Goal: Information Seeking & Learning: Learn about a topic

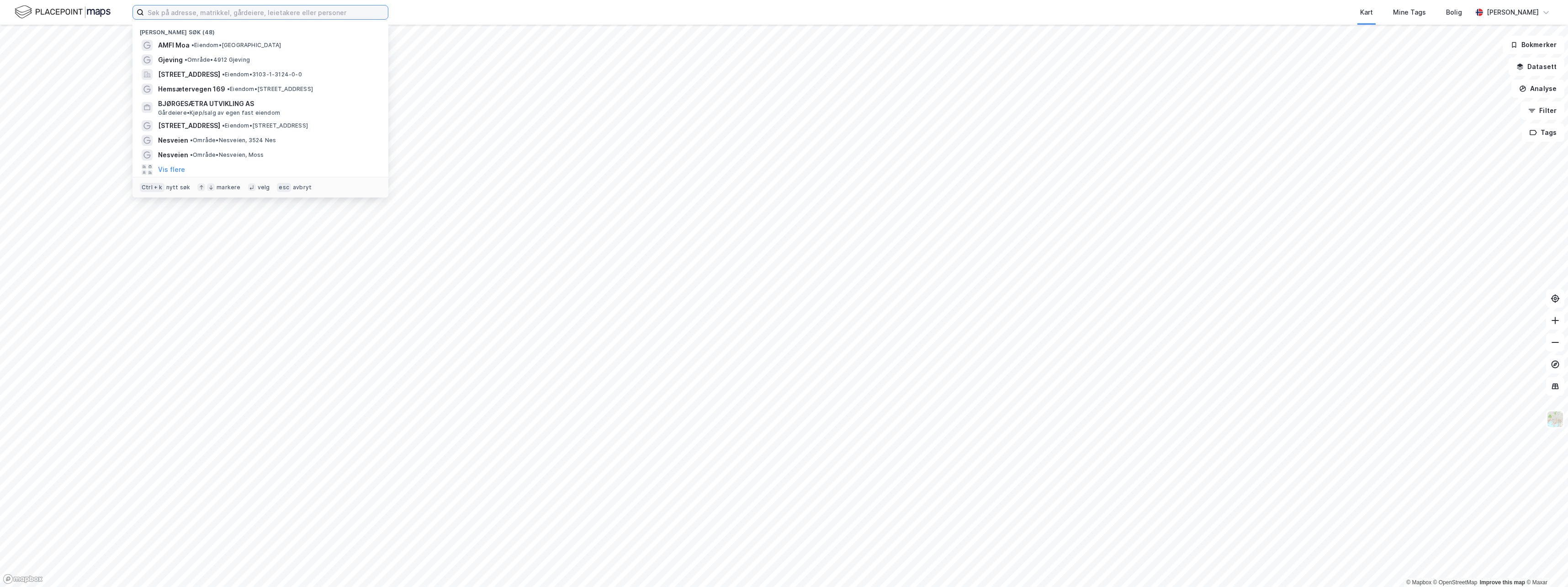
click at [183, 14] on input at bounding box center [265, 12] width 244 height 14
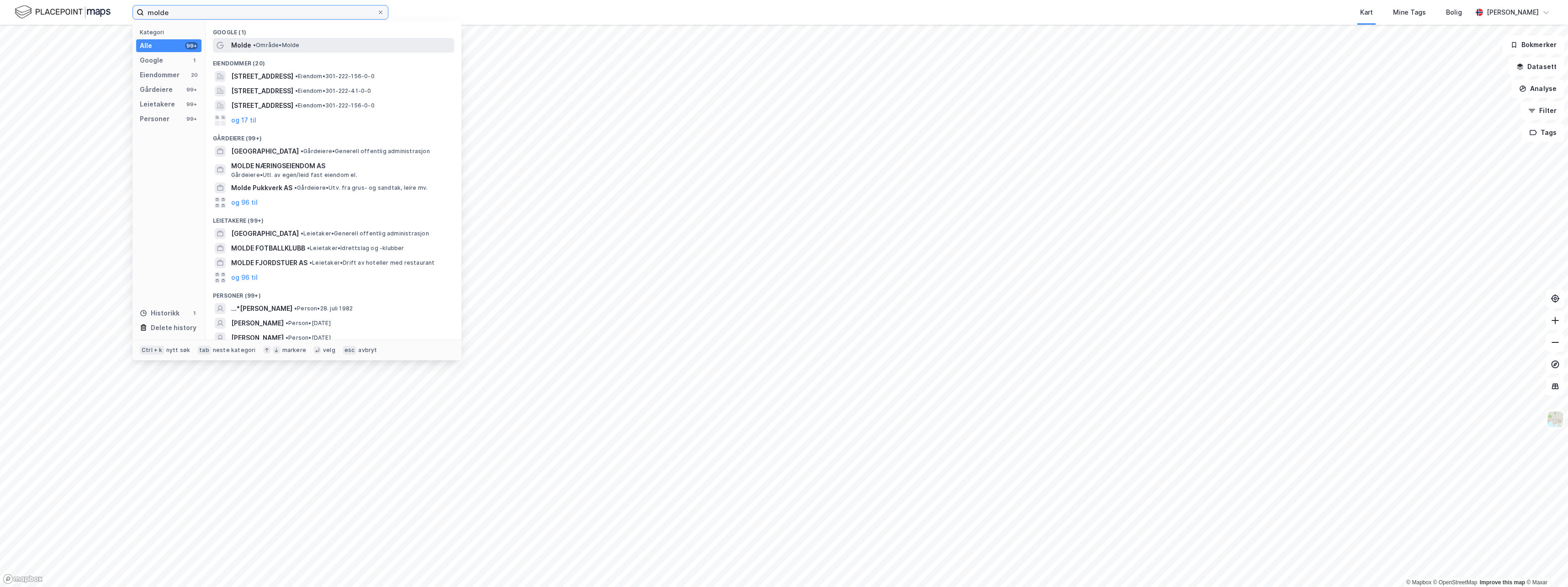
type input "molde"
click at [251, 43] on div "Molde • Område • Molde" at bounding box center [341, 45] width 221 height 11
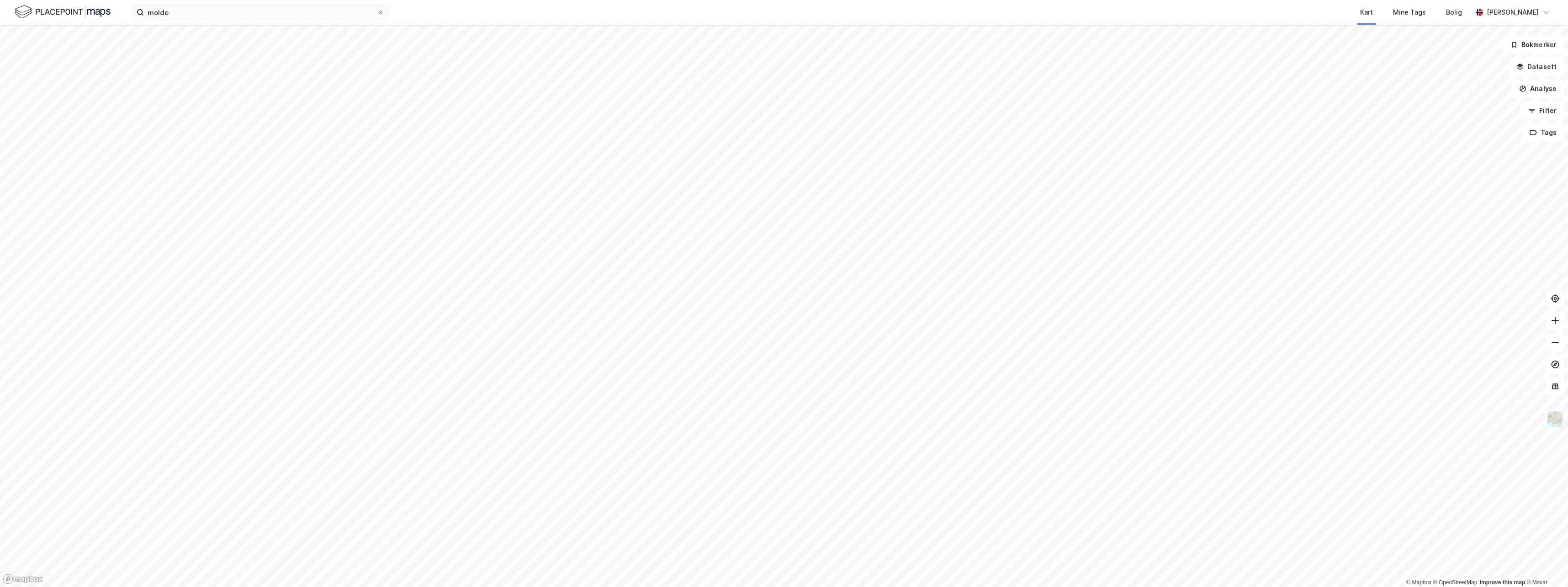
click at [22, 13] on img at bounding box center [63, 12] width 96 height 16
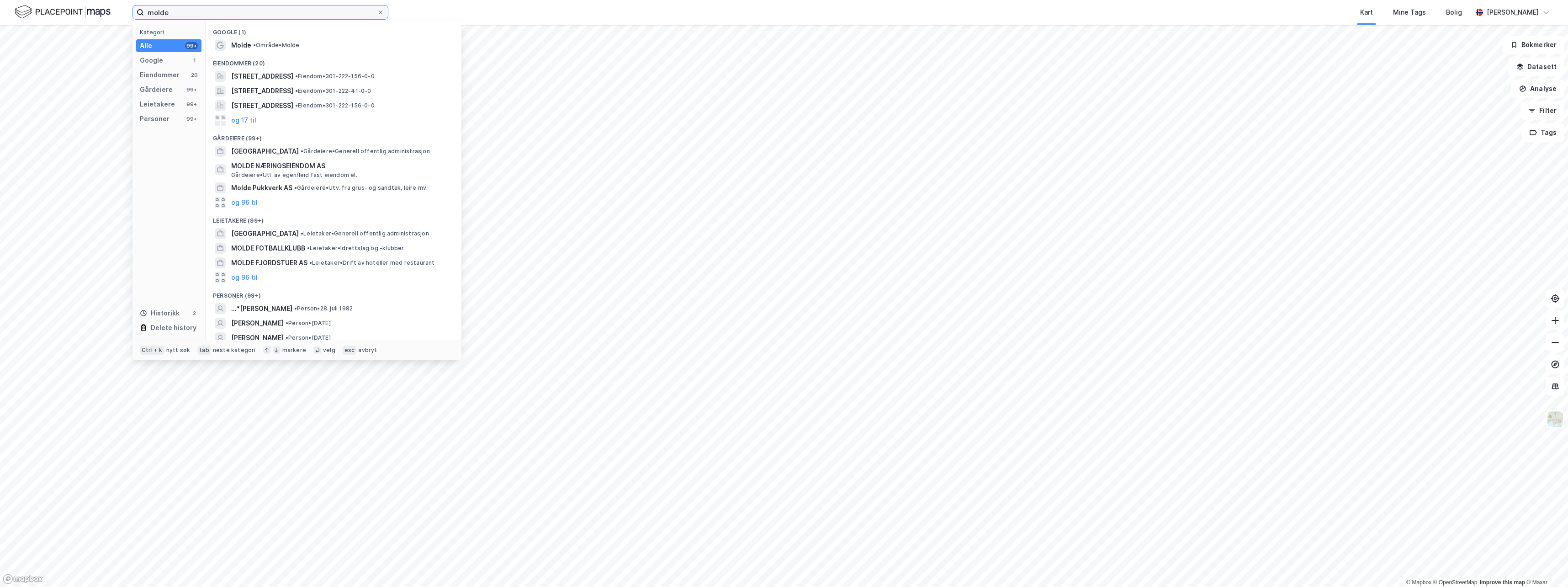
click at [220, 7] on input "molde" at bounding box center [260, 12] width 233 height 14
click at [287, 44] on span "• Område • Molde" at bounding box center [276, 45] width 47 height 7
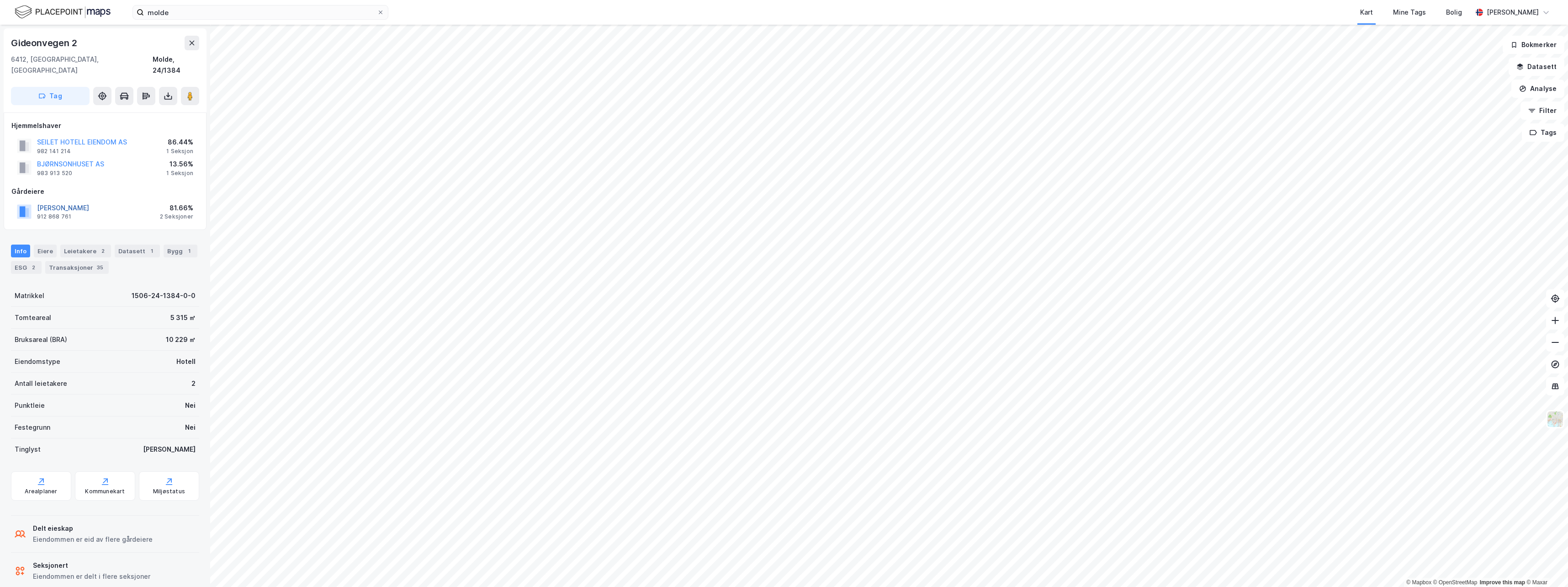
click at [0, 0] on button "[PERSON_NAME]" at bounding box center [0, 0] width 0 height 0
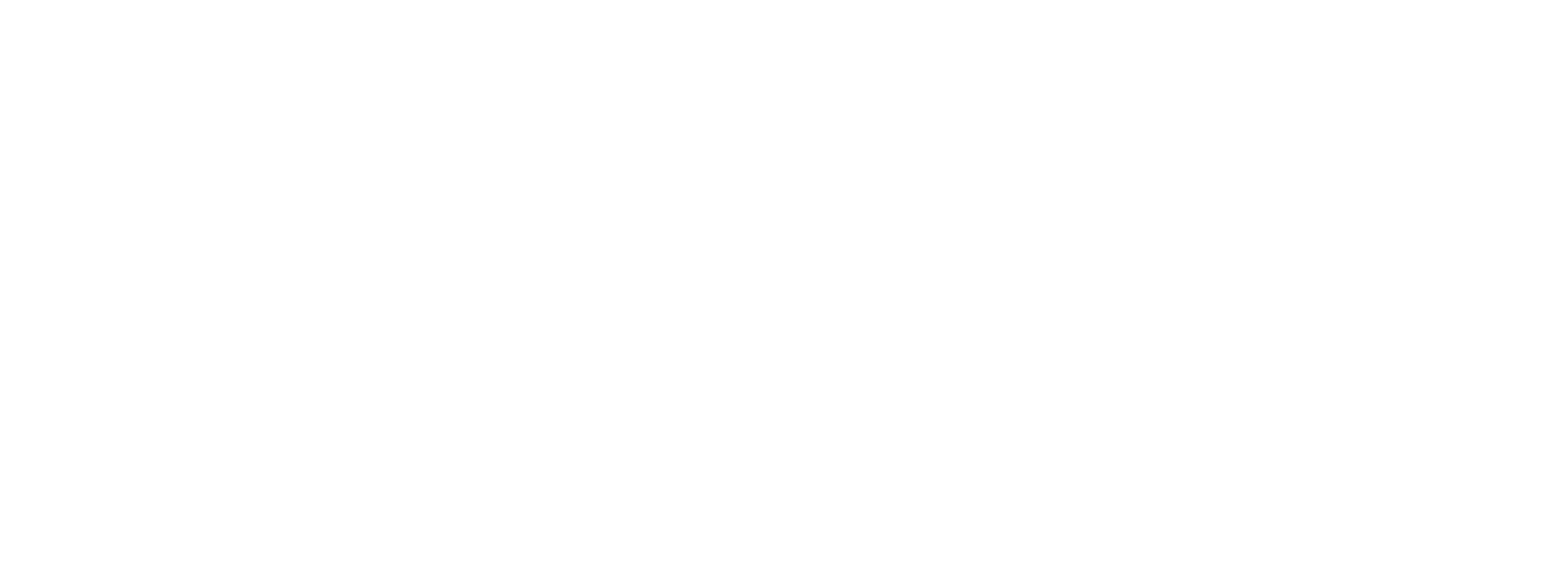
drag, startPoint x: 461, startPoint y: 47, endPoint x: 474, endPoint y: 118, distance: 72.2
click at [474, 98] on div at bounding box center [784, 294] width 1568 height 587
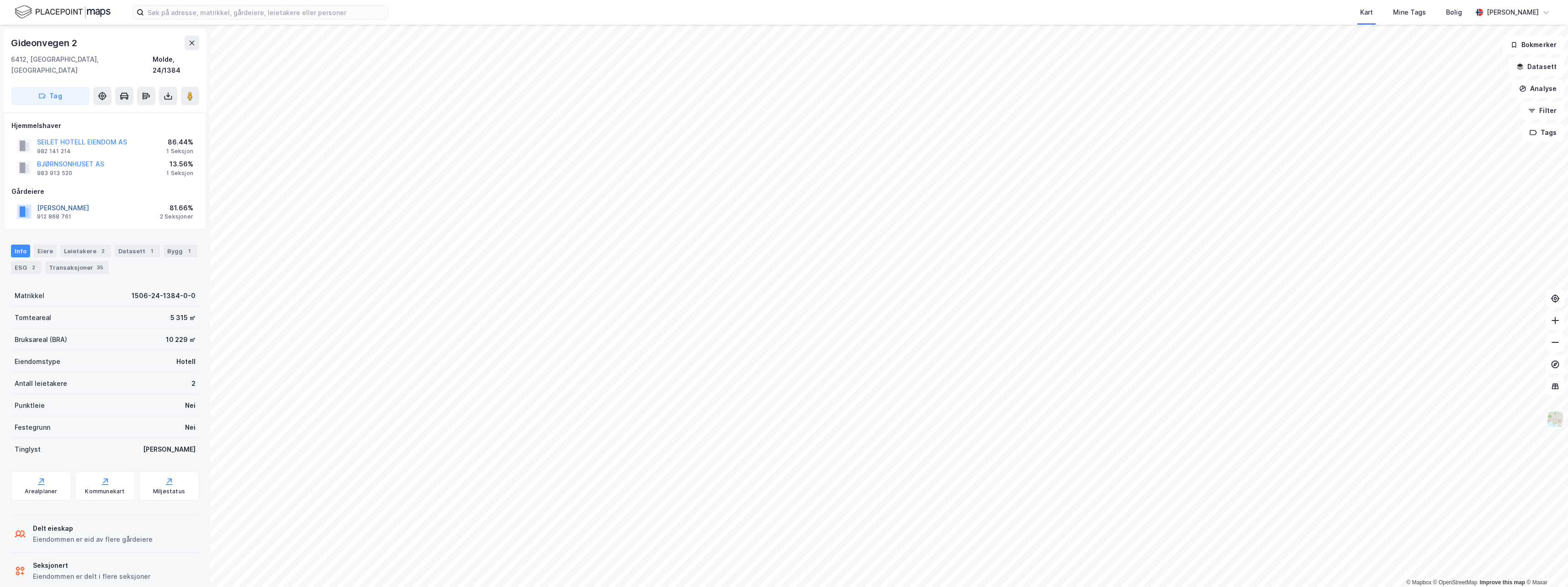
click at [0, 0] on button "[PERSON_NAME]" at bounding box center [0, 0] width 0 height 0
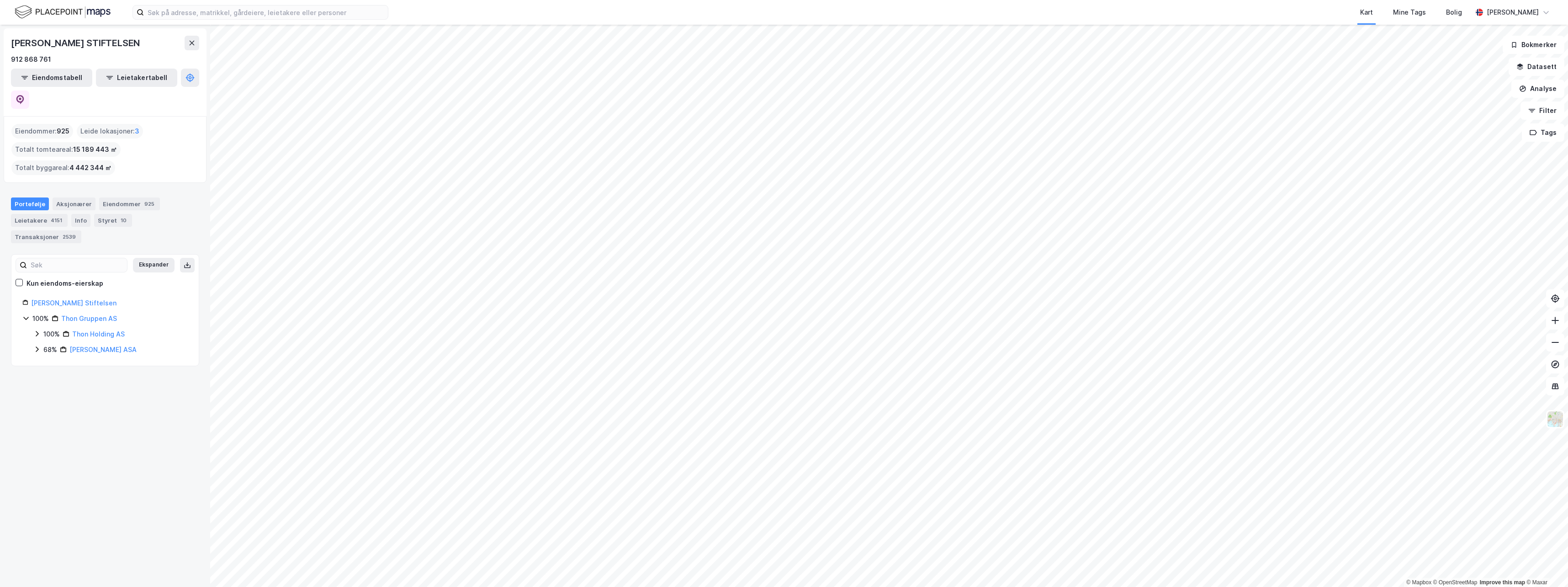
click at [803, 586] on html "Kart Mine Tags Bolig [PERSON_NAME] © Mapbox © OpenStreetMap Improve this map © …" at bounding box center [784, 294] width 1568 height 587
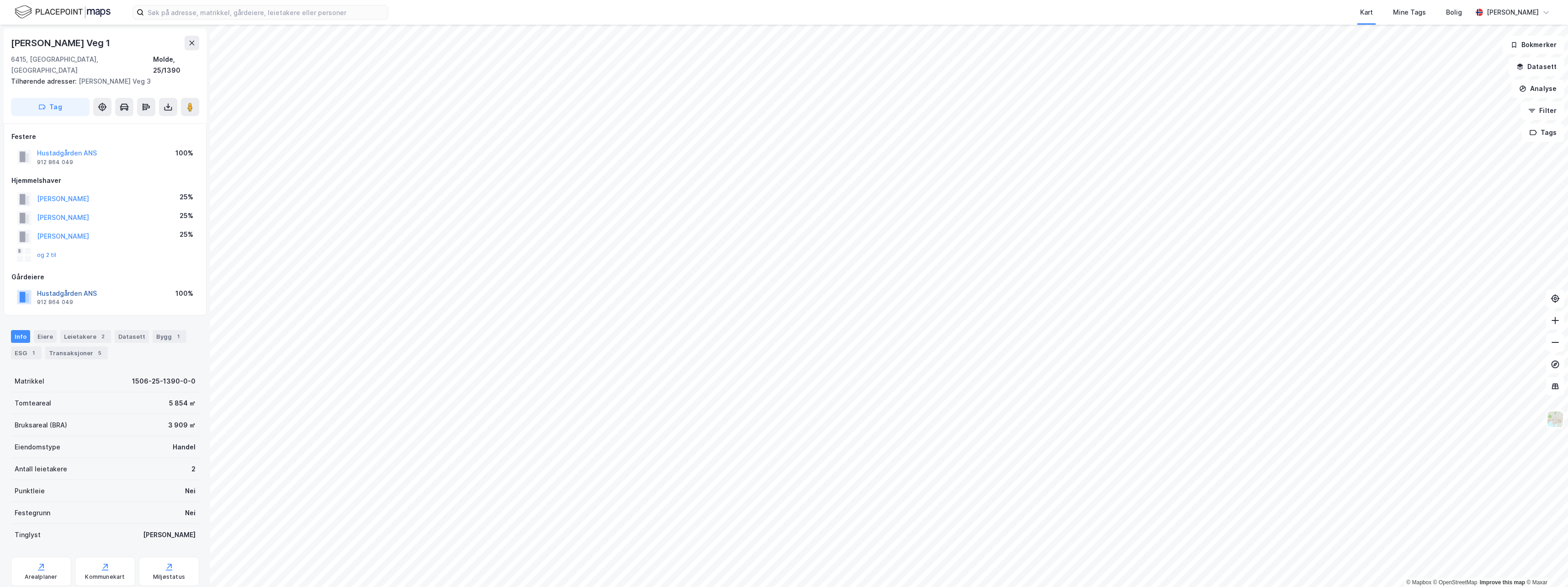
click at [0, 0] on button "Hustadgården ANS" at bounding box center [0, 0] width 0 height 0
click at [80, 346] on div "Transaksjoner 5" at bounding box center [76, 353] width 63 height 13
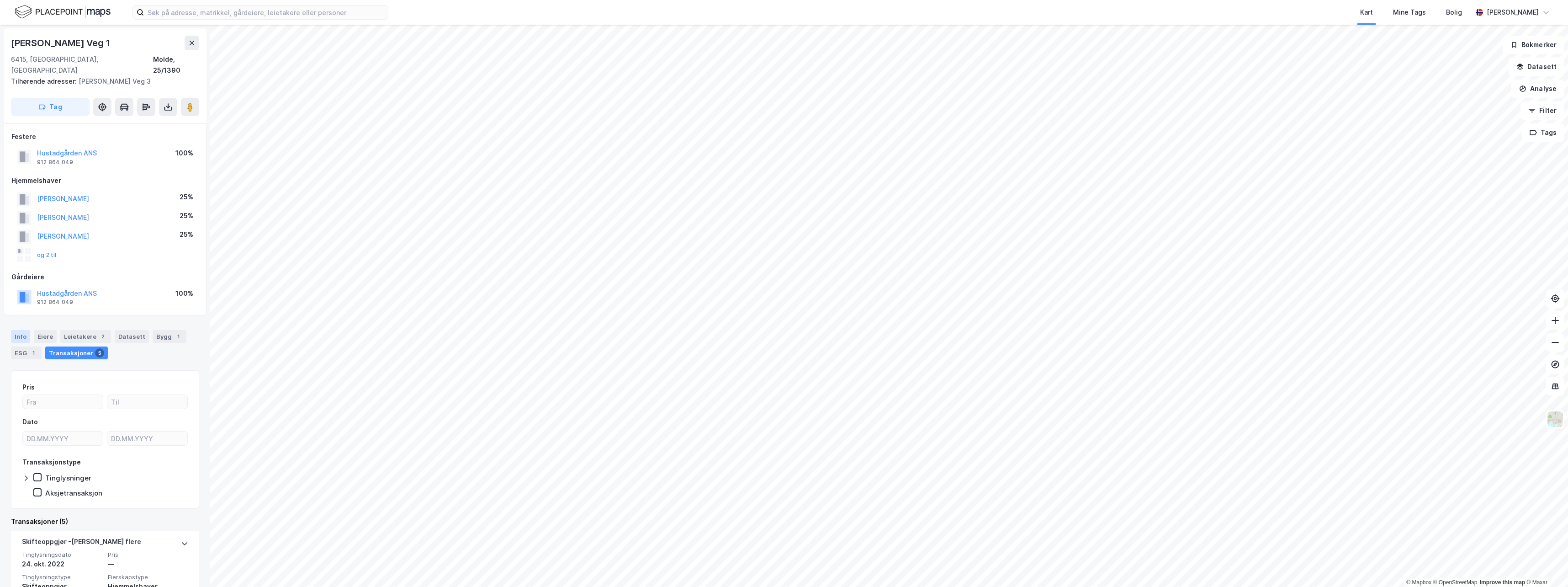
click at [24, 330] on div "Info" at bounding box center [21, 336] width 19 height 13
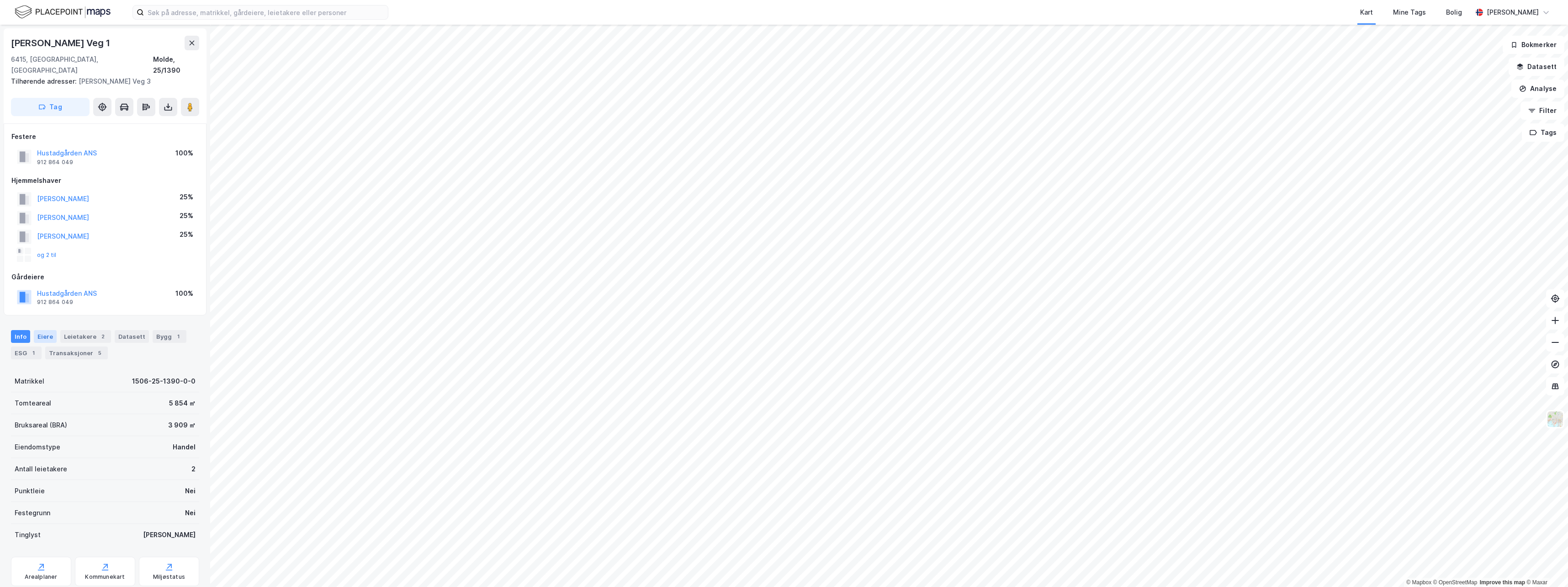
click at [45, 330] on div "Eiere" at bounding box center [46, 336] width 23 height 13
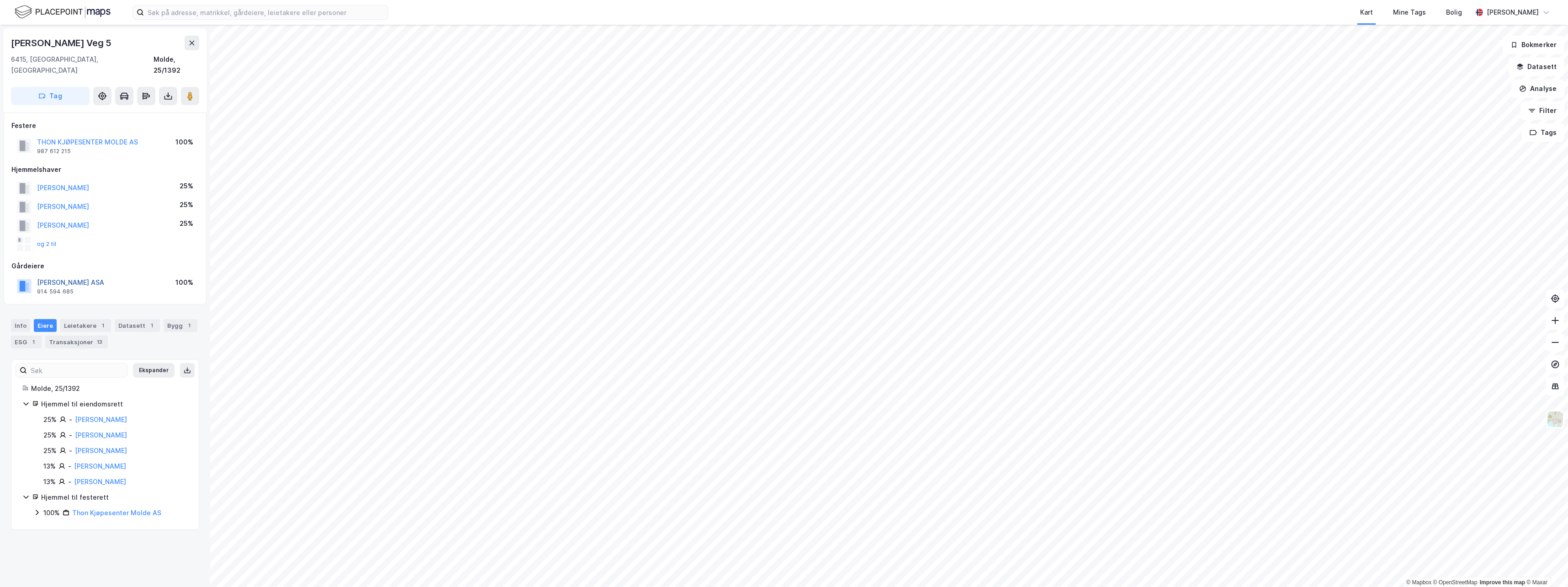
click at [0, 0] on button "[PERSON_NAME] ASA" at bounding box center [0, 0] width 0 height 0
